Goal: Information Seeking & Learning: Learn about a topic

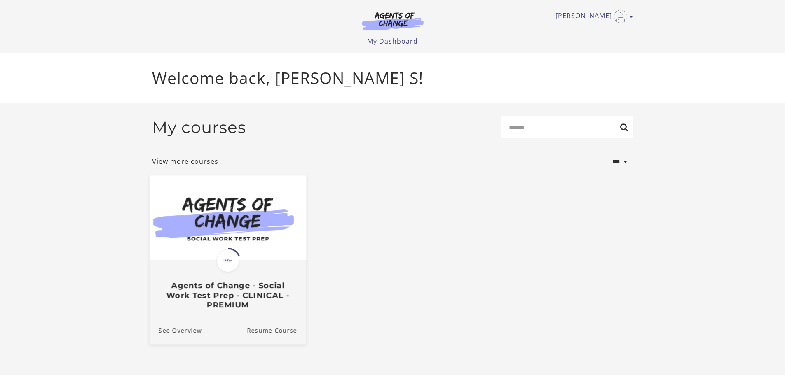
click at [236, 272] on span at bounding box center [228, 261] width 26 height 26
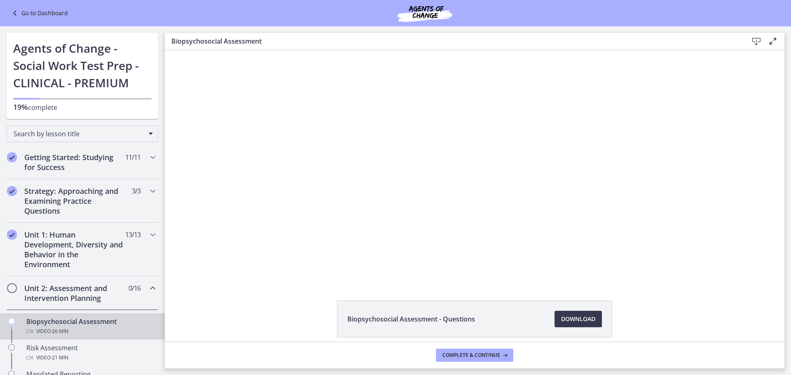
click at [774, 40] on icon at bounding box center [773, 41] width 10 height 10
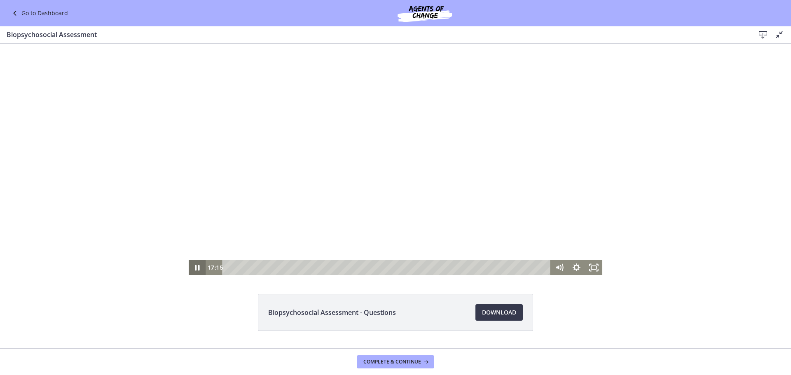
click at [195, 268] on icon "Pause" at bounding box center [197, 268] width 5 height 6
click at [195, 266] on icon "Play Video" at bounding box center [197, 267] width 5 height 7
click at [196, 267] on icon "Pause" at bounding box center [197, 268] width 5 height 6
click at [196, 267] on icon "Play Video" at bounding box center [198, 268] width 5 height 6
click at [431, 266] on div "16:52" at bounding box center [388, 267] width 318 height 15
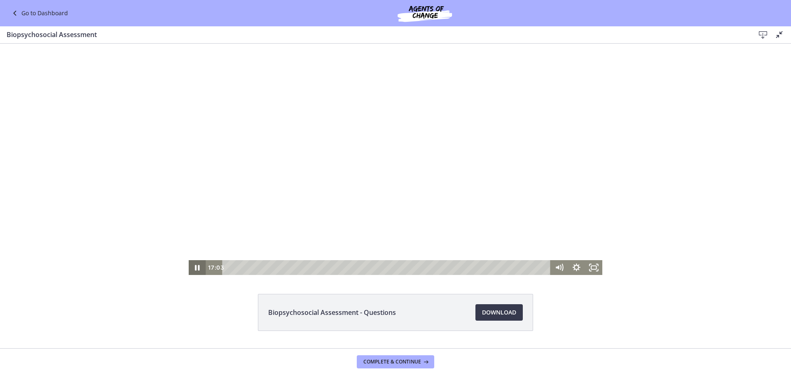
click at [195, 269] on icon "Pause" at bounding box center [197, 268] width 5 height 6
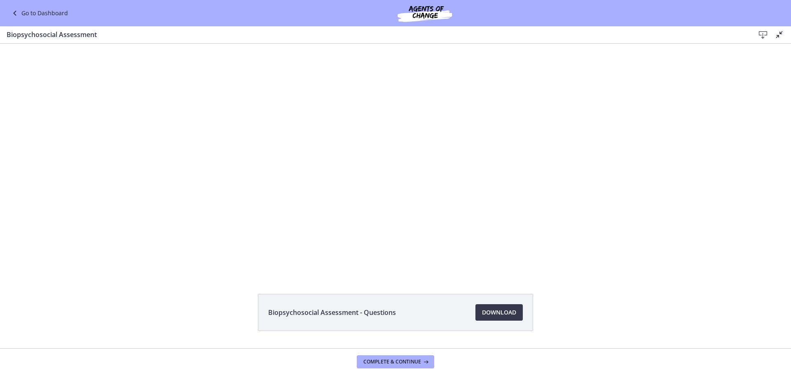
click at [777, 34] on icon at bounding box center [779, 35] width 10 height 10
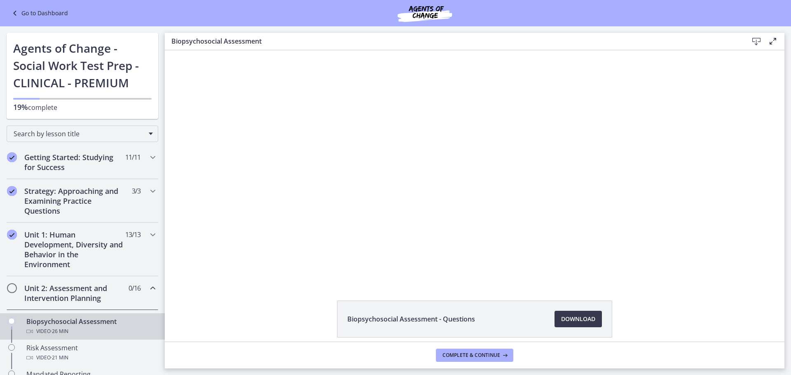
click at [776, 42] on icon at bounding box center [773, 41] width 10 height 10
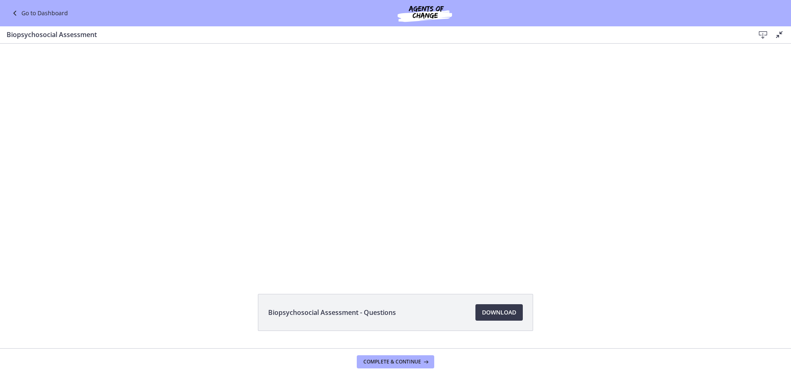
click at [230, 245] on div at bounding box center [396, 160] width 414 height 232
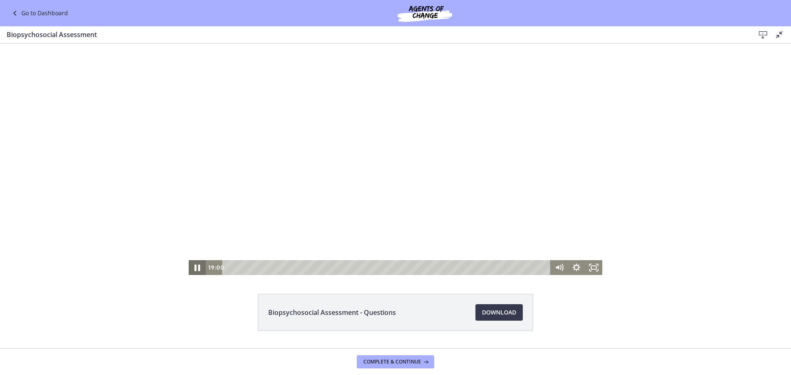
click at [194, 267] on icon "Pause" at bounding box center [197, 267] width 6 height 7
